Goal: Task Accomplishment & Management: Manage account settings

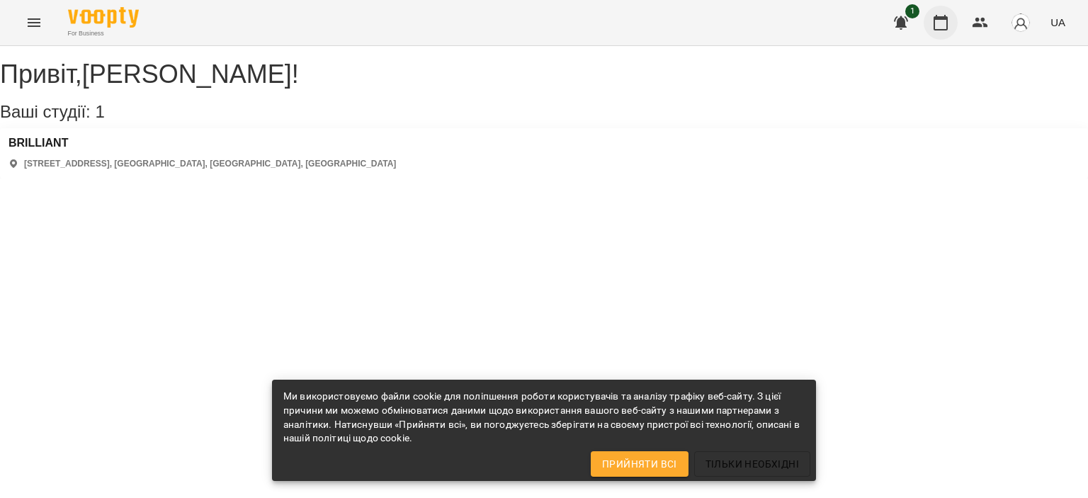
click at [942, 19] on icon "button" at bounding box center [941, 23] width 14 height 16
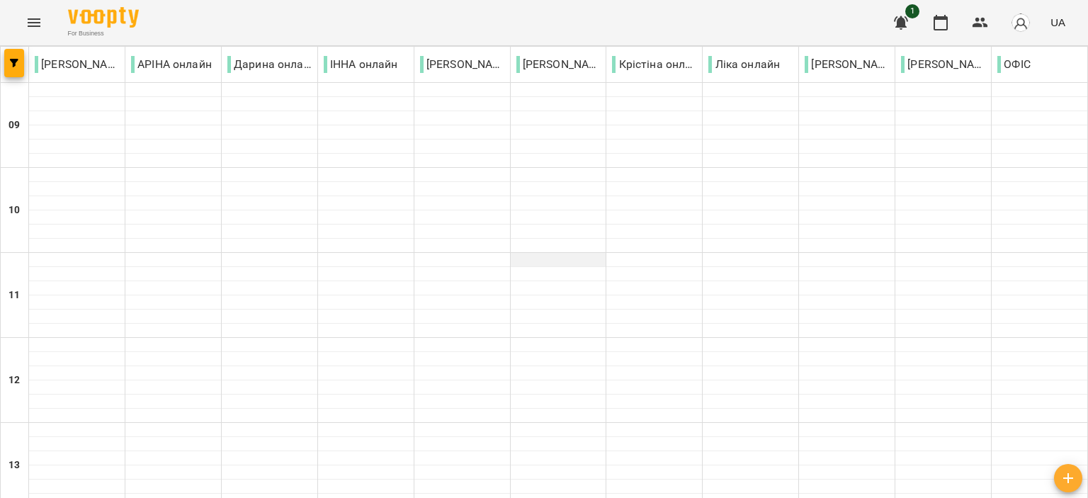
scroll to position [425, 0]
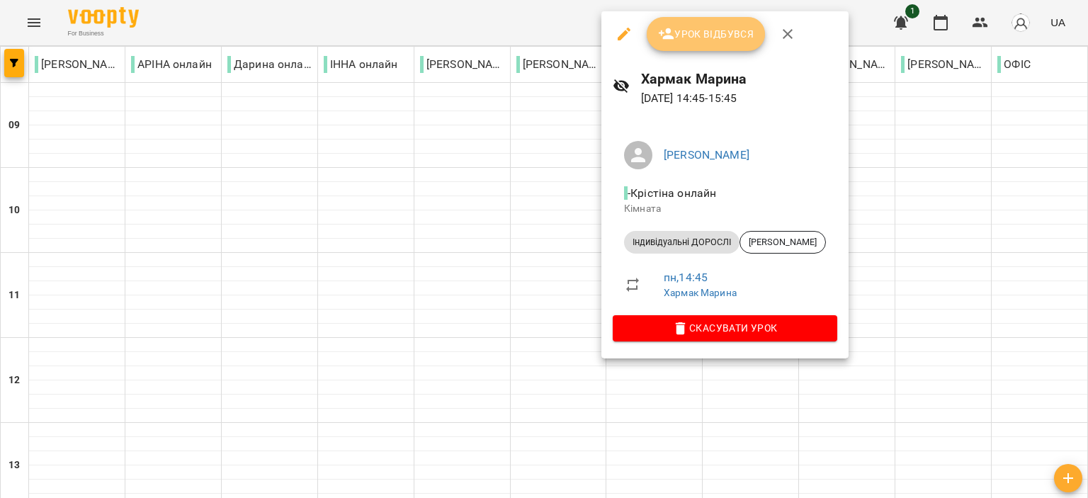
click at [666, 37] on icon "button" at bounding box center [667, 33] width 16 height 11
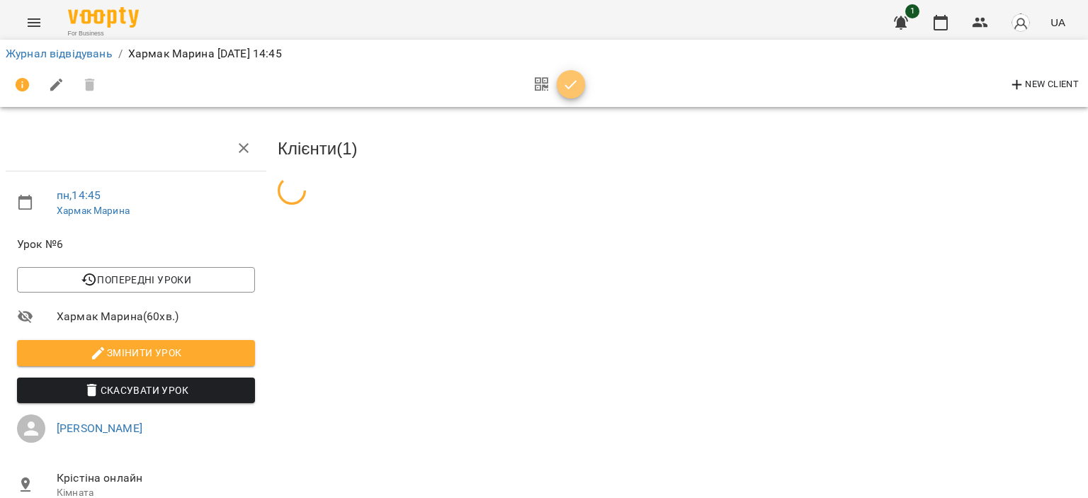
click at [580, 84] on span "button" at bounding box center [571, 85] width 28 height 17
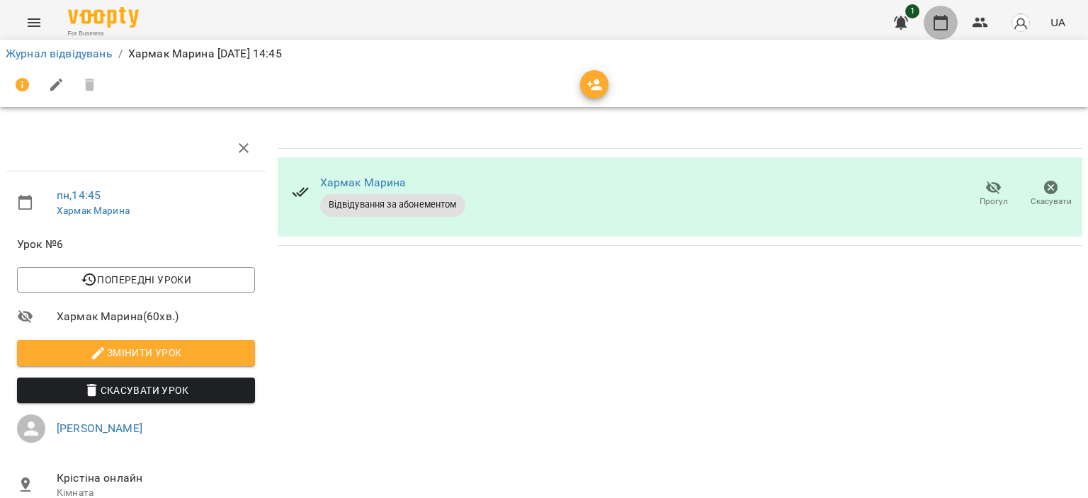
click at [941, 22] on icon "button" at bounding box center [941, 22] width 17 height 17
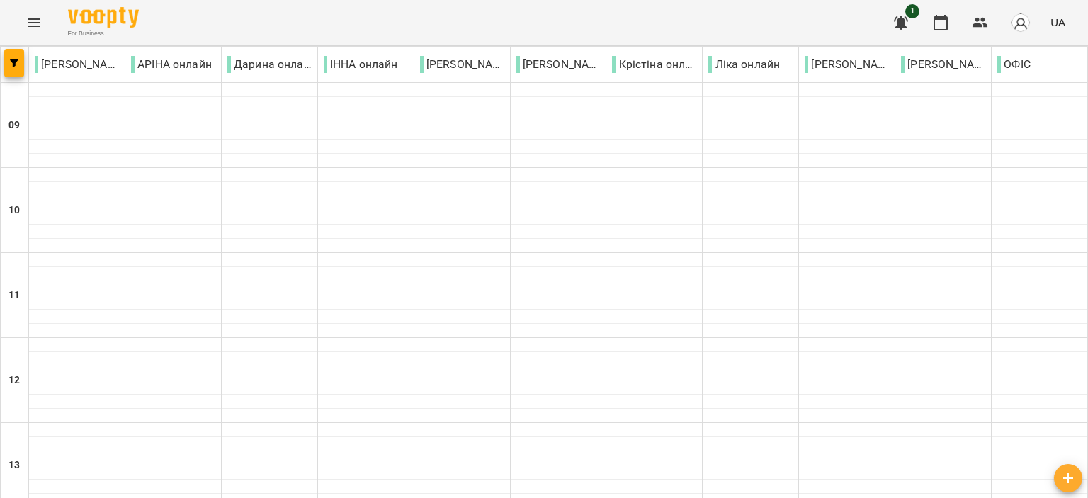
scroll to position [486, 0]
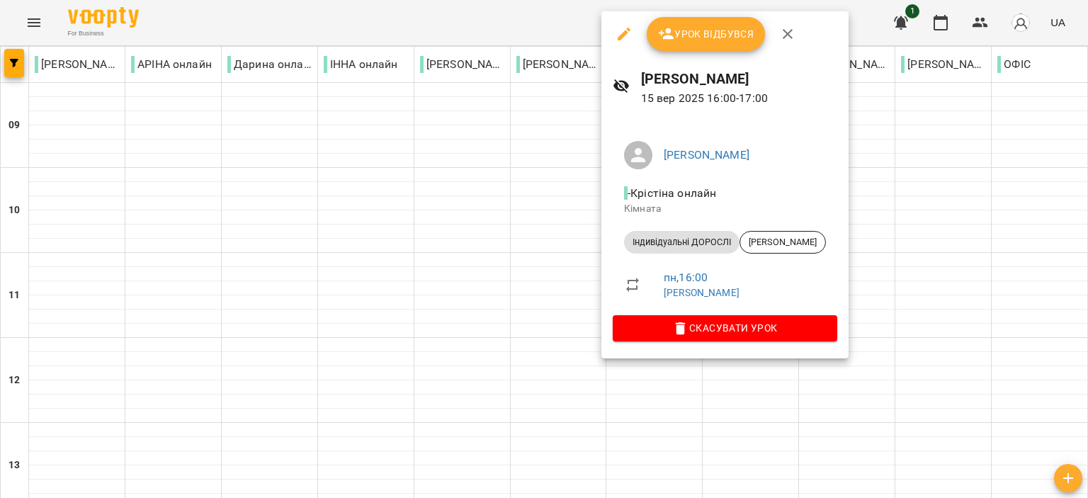
click at [674, 39] on icon "button" at bounding box center [666, 34] width 17 height 17
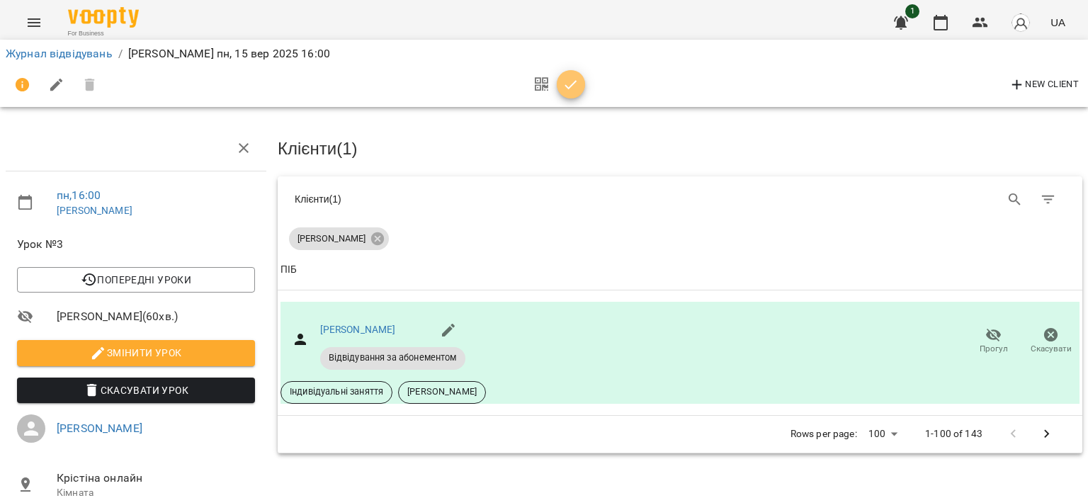
drag, startPoint x: 578, startPoint y: 84, endPoint x: 836, endPoint y: 64, distance: 258.7
click at [578, 84] on icon "button" at bounding box center [571, 85] width 17 height 17
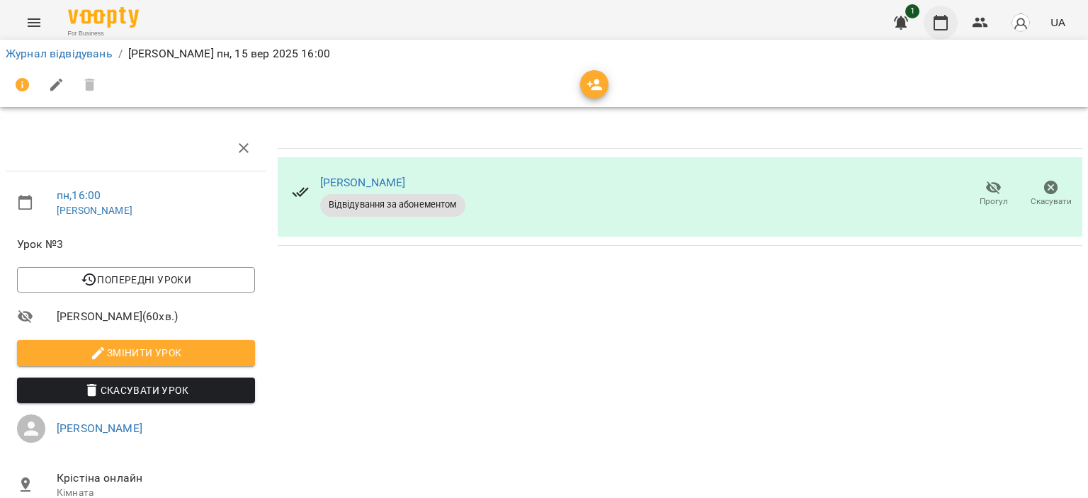
click at [927, 25] on div "1 UA" at bounding box center [977, 22] width 187 height 37
click at [935, 22] on icon "button" at bounding box center [941, 23] width 14 height 16
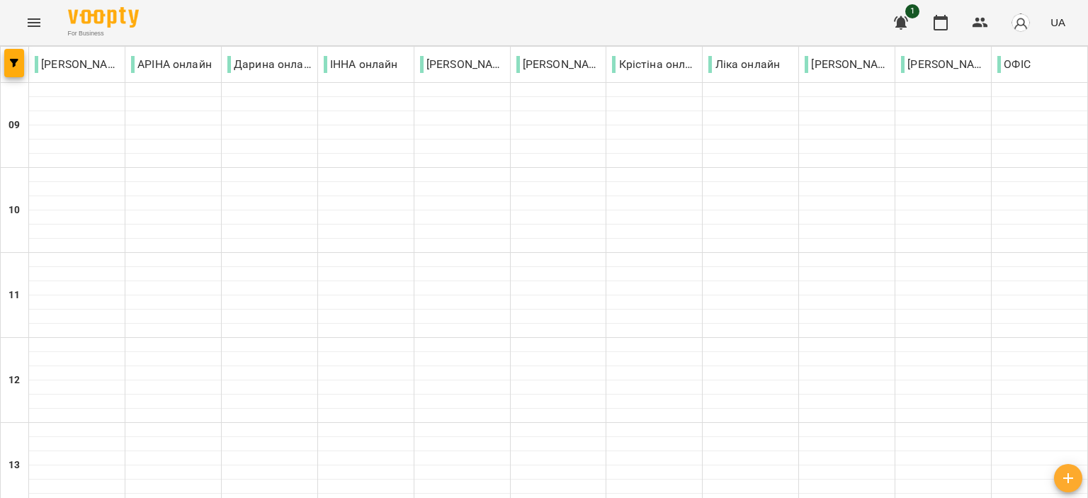
scroll to position [496, 0]
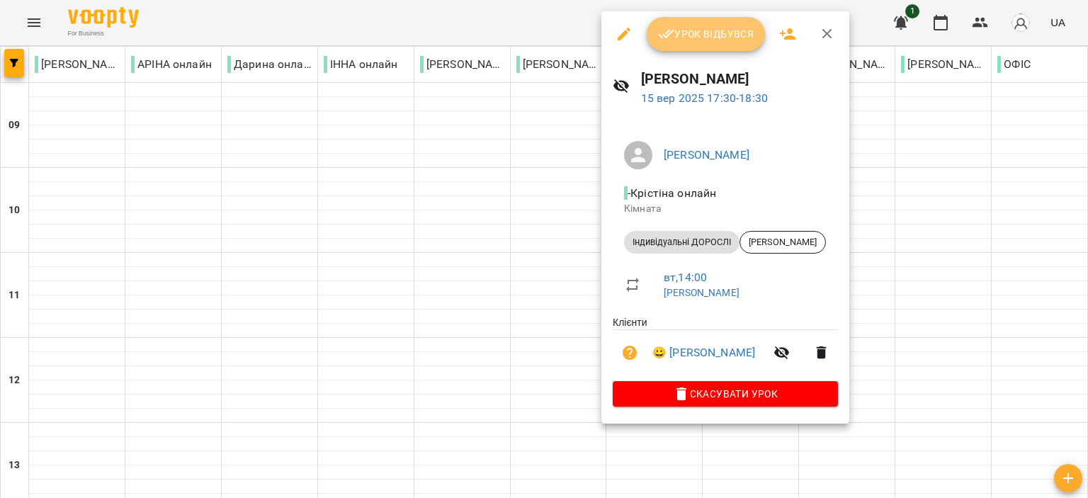
click at [706, 44] on button "Урок відбувся" at bounding box center [706, 34] width 119 height 34
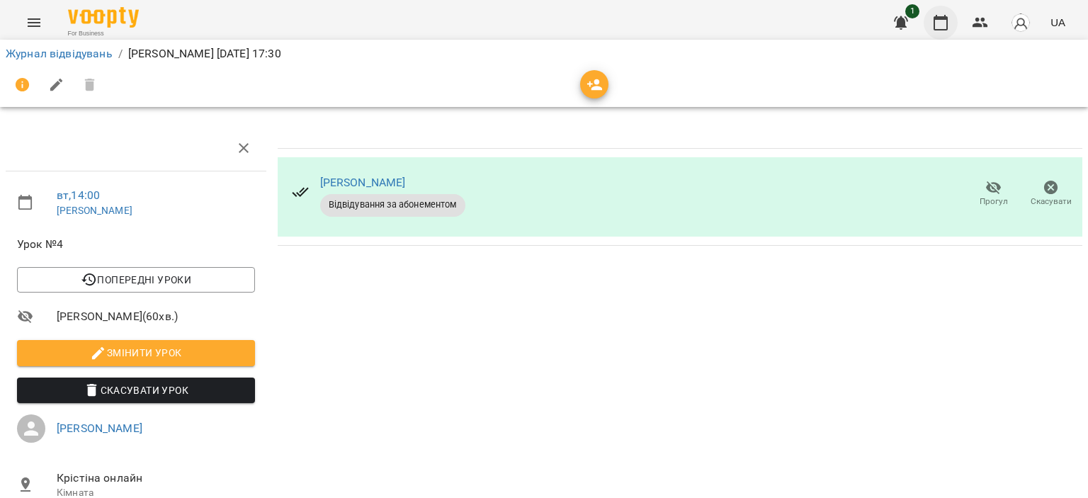
click at [949, 24] on icon "button" at bounding box center [941, 22] width 17 height 17
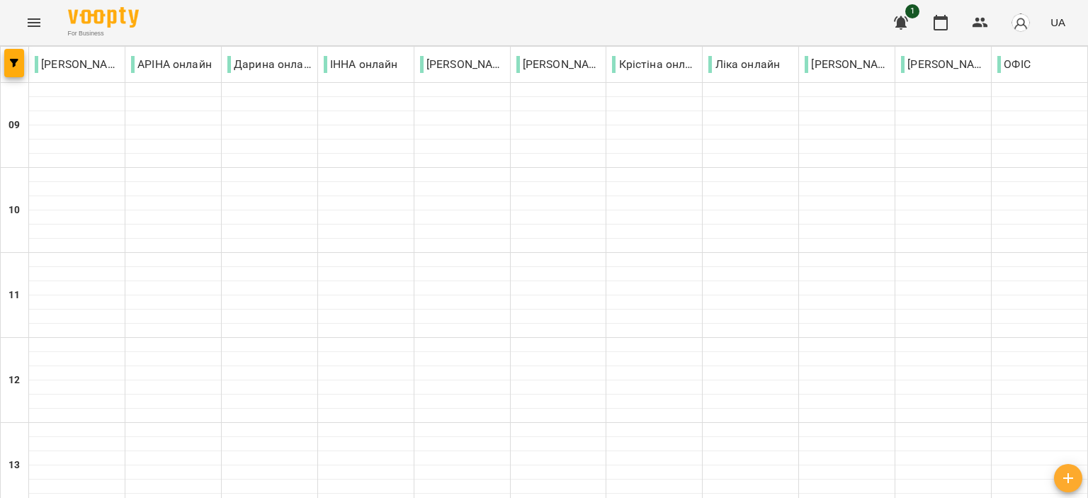
scroll to position [699, 0]
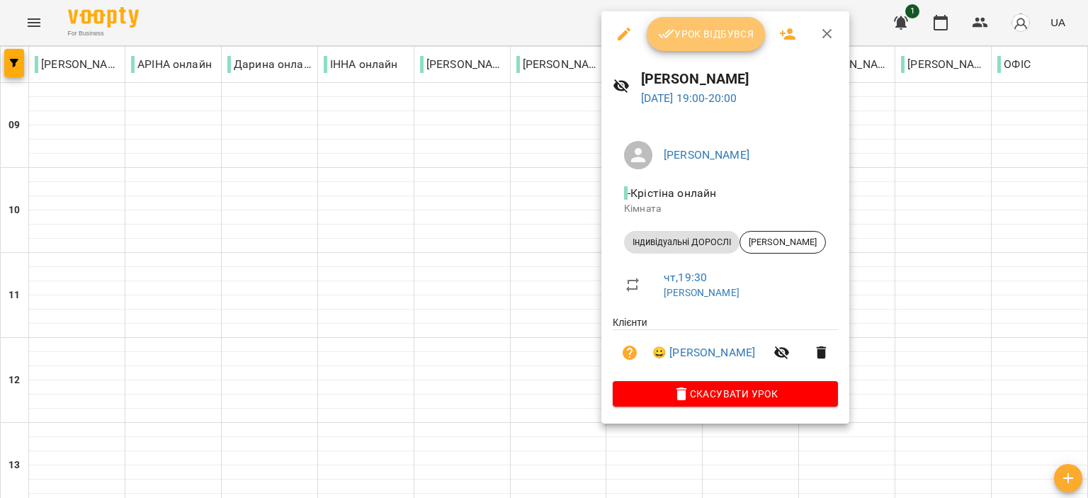
click at [709, 30] on span "Урок відбувся" at bounding box center [706, 34] width 96 height 17
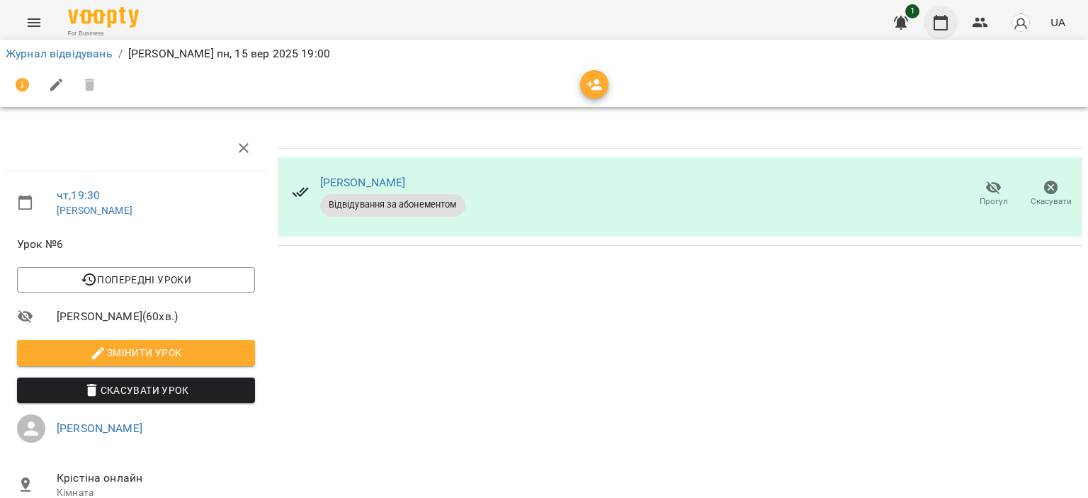
drag, startPoint x: 933, startPoint y: 16, endPoint x: 930, endPoint y: 29, distance: 13.2
click at [934, 16] on icon "button" at bounding box center [941, 22] width 17 height 17
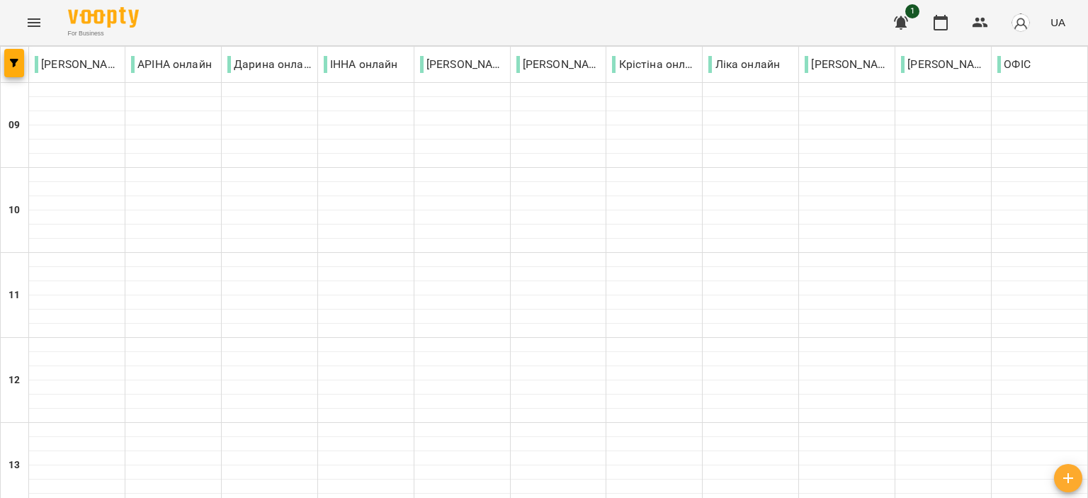
scroll to position [699, 0]
